Goal: Task Accomplishment & Management: Complete application form

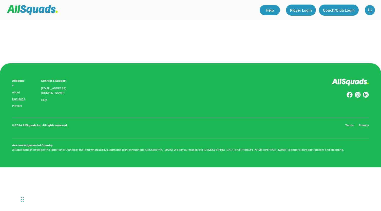
click at [17, 97] on link "Our Clubs" at bounding box center [19, 99] width 14 height 4
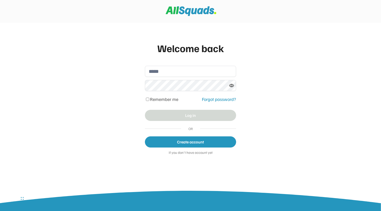
click at [209, 145] on button "Create account" at bounding box center [190, 141] width 91 height 11
select select "******"
